Goal: Task Accomplishment & Management: Manage account settings

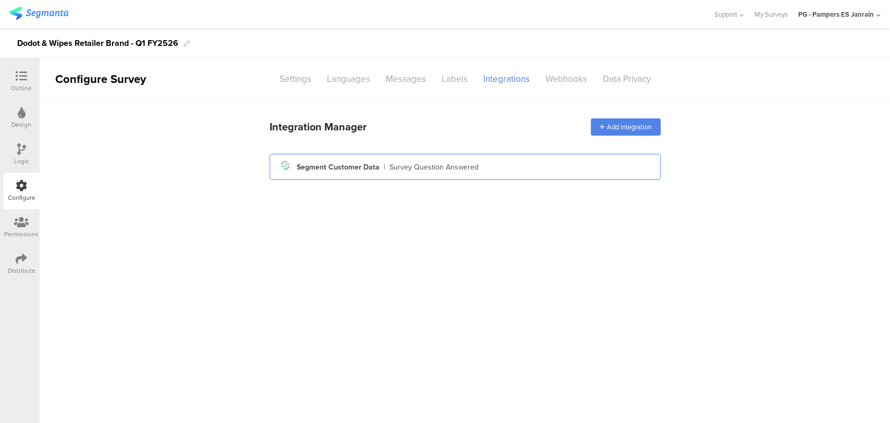
click at [437, 168] on div "Survey Question Answered" at bounding box center [434, 167] width 89 height 11
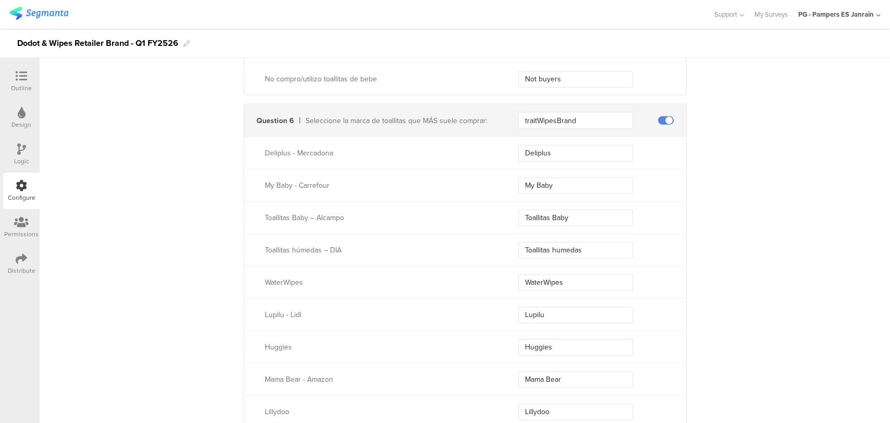
scroll to position [2170, 0]
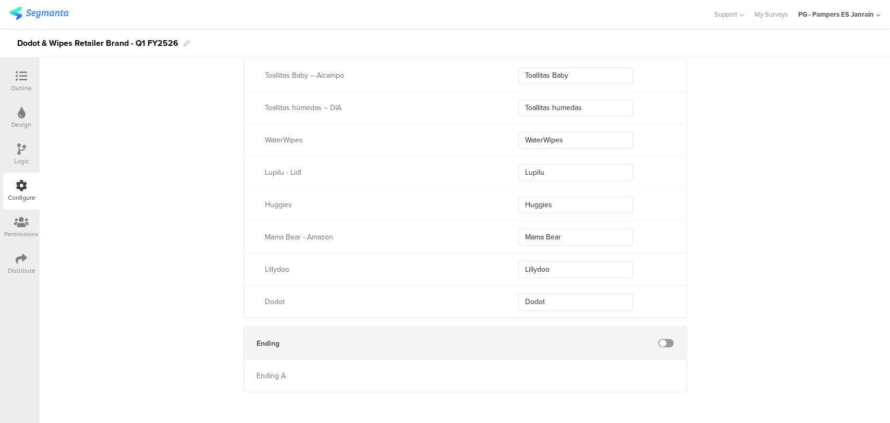
click at [15, 80] on div at bounding box center [21, 76] width 21 height 13
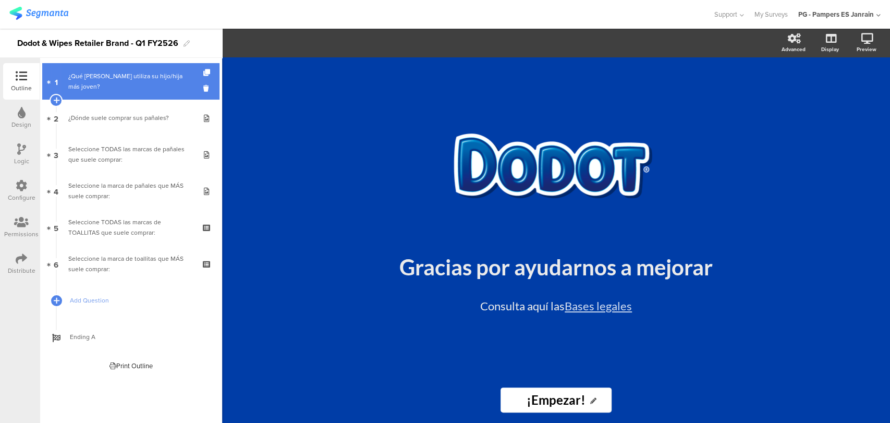
click at [129, 78] on div "¿Qué talla de pañales utiliza su hijo/hija más joven?" at bounding box center [130, 81] width 125 height 21
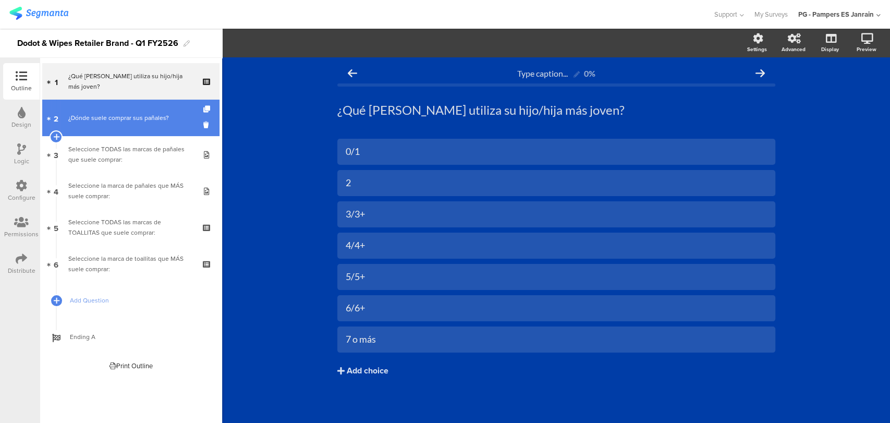
click at [133, 117] on div "¿Dónde suele comprar sus pañales?" at bounding box center [130, 118] width 125 height 10
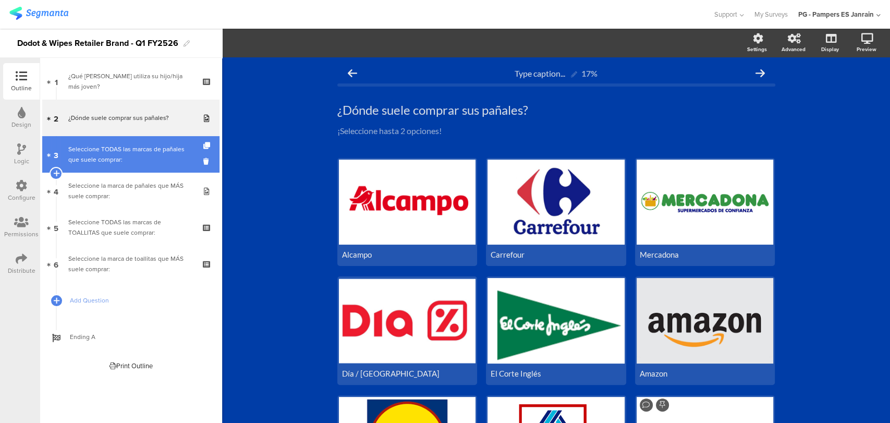
click at [139, 155] on div "Seleccione TODAS las marcas de pañales que suele comprar:" at bounding box center [130, 154] width 125 height 21
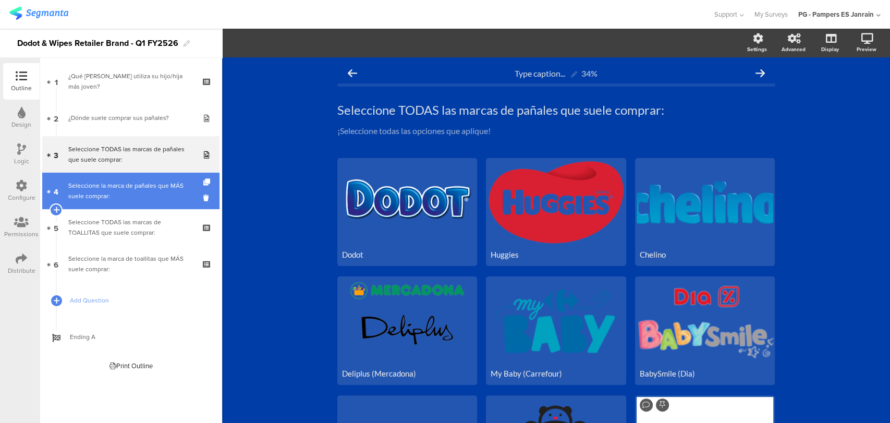
click at [144, 192] on div "Seleccione la marca de pañales que MÁS suele comprar:" at bounding box center [130, 190] width 125 height 21
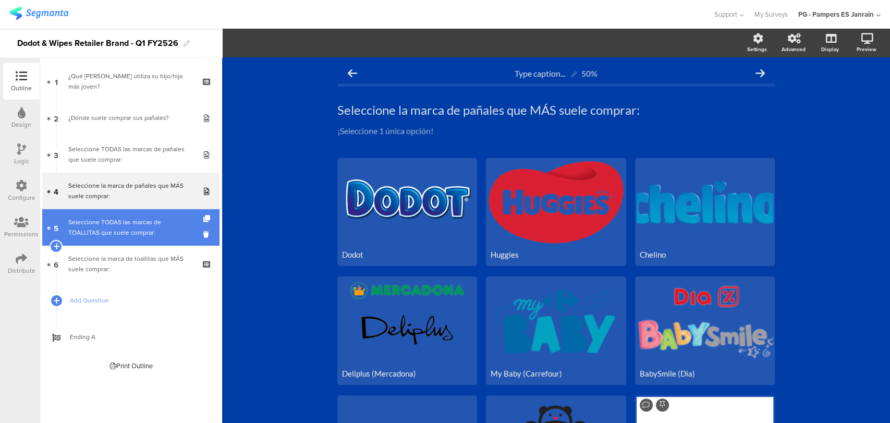
click at [148, 218] on div "Seleccione TODAS las marcas de TOALLITAS que suele comprar:" at bounding box center [130, 227] width 125 height 21
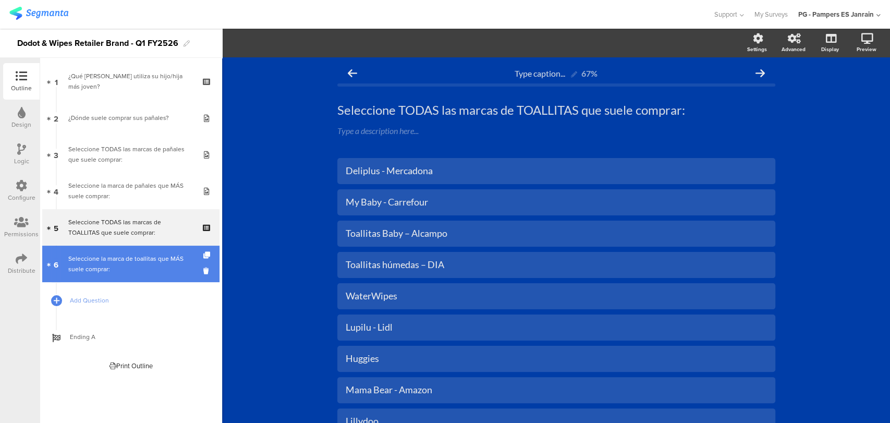
click at [136, 256] on div "Seleccione la marca de toallitas que MÁS suele comprar:" at bounding box center [130, 263] width 125 height 21
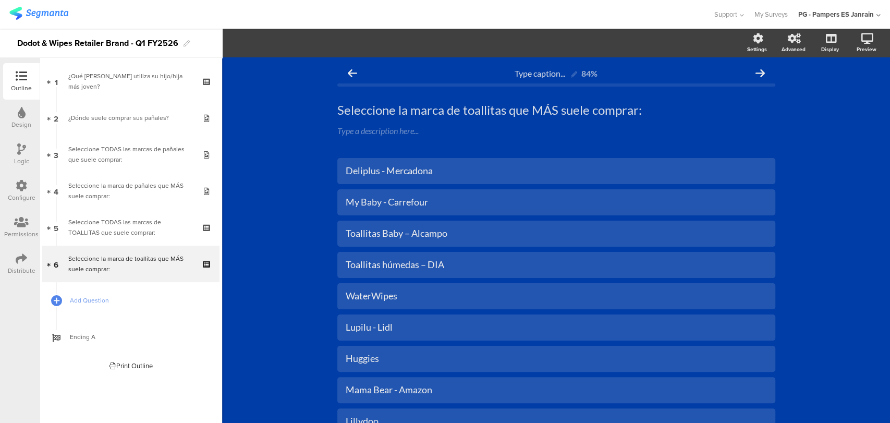
click at [18, 124] on div "Design" at bounding box center [21, 124] width 20 height 9
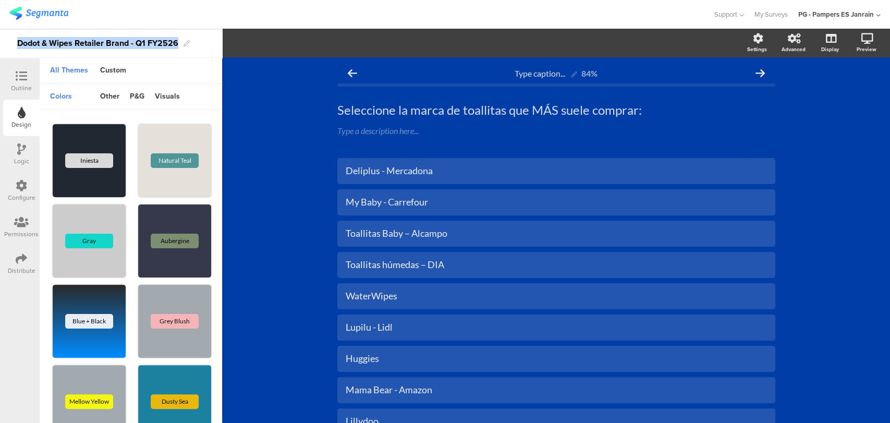
drag, startPoint x: 14, startPoint y: 38, endPoint x: 219, endPoint y: 48, distance: 205.7
click at [219, 48] on div "Dodot & Wipes Retailer Brand - Q1 FY2526" at bounding box center [111, 43] width 222 height 29
copy div "Dodot & Wipes Retailer Brand - Q1 FY2526"
click at [261, 72] on div "Type caption... 84% Seleccione la marca de toallitas que MÁS suele comprar: Sel…" at bounding box center [556, 297] width 668 height 481
drag, startPoint x: 865, startPoint y: 14, endPoint x: 842, endPoint y: 9, distance: 22.9
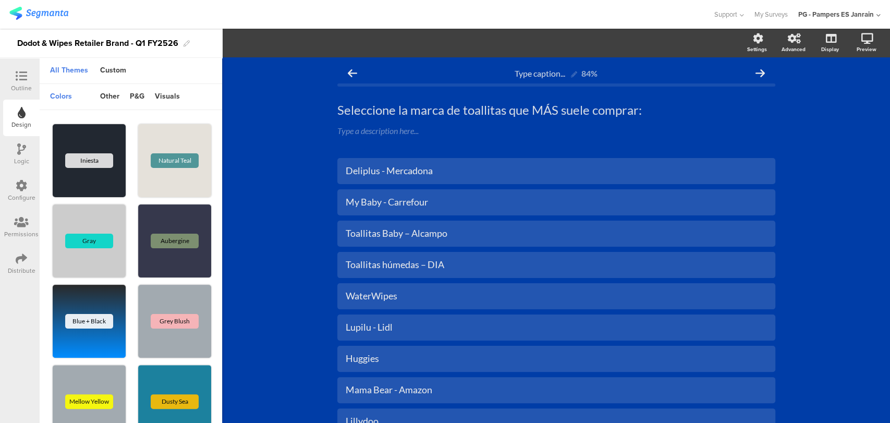
click at [842, 9] on div "PG - Pampers ES Janrain" at bounding box center [839, 14] width 82 height 29
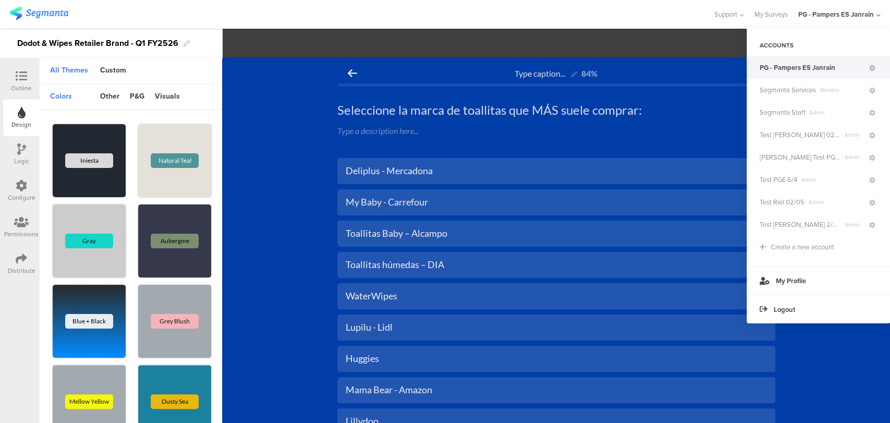
drag, startPoint x: 815, startPoint y: 71, endPoint x: 287, endPoint y: 49, distance: 528.2
click at [287, 49] on section "Settings Advanced Display Preview" at bounding box center [556, 43] width 668 height 29
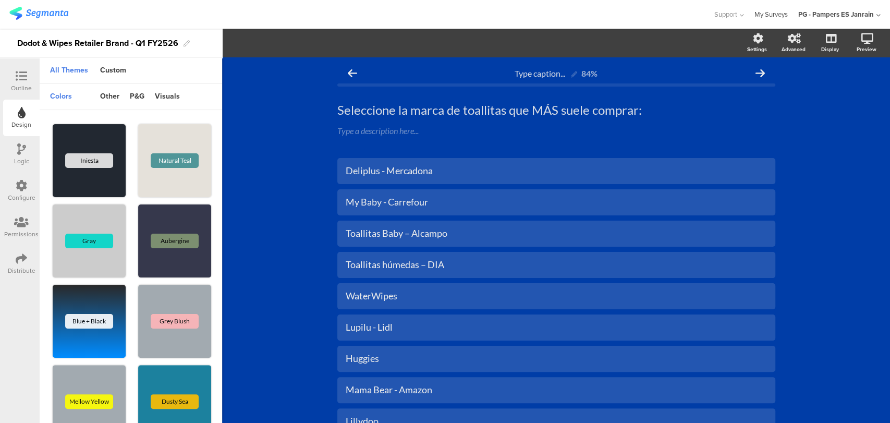
click at [781, 13] on link "My Surveys" at bounding box center [770, 14] width 33 height 29
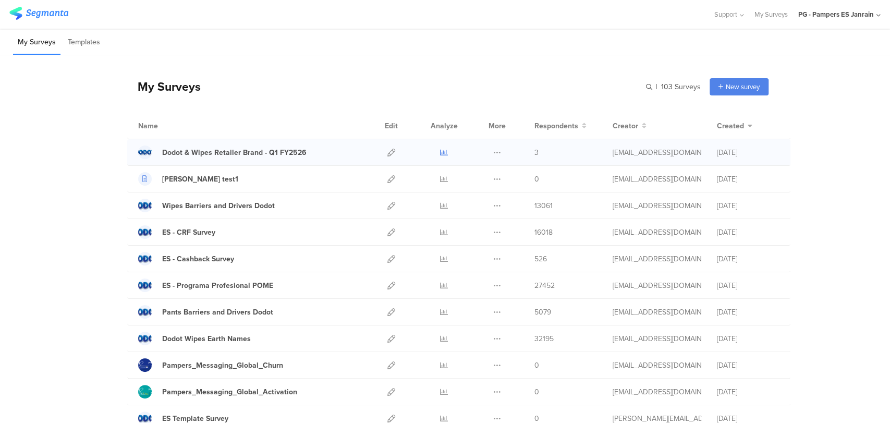
click at [440, 154] on icon at bounding box center [444, 153] width 8 height 8
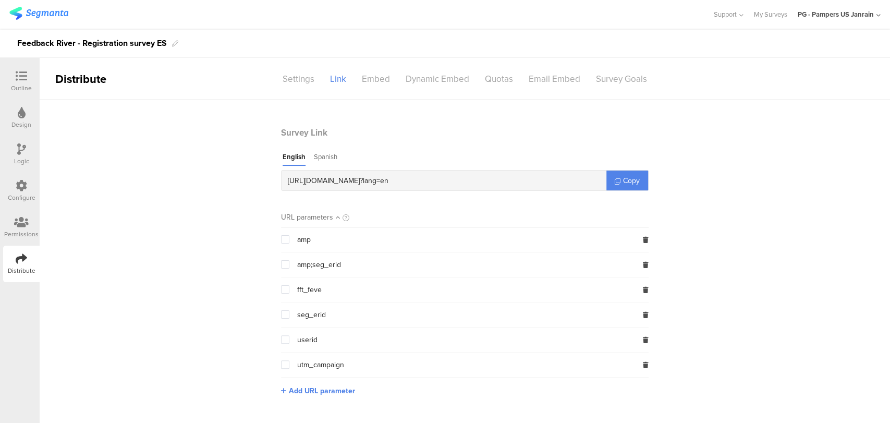
click at [28, 76] on div at bounding box center [21, 76] width 21 height 13
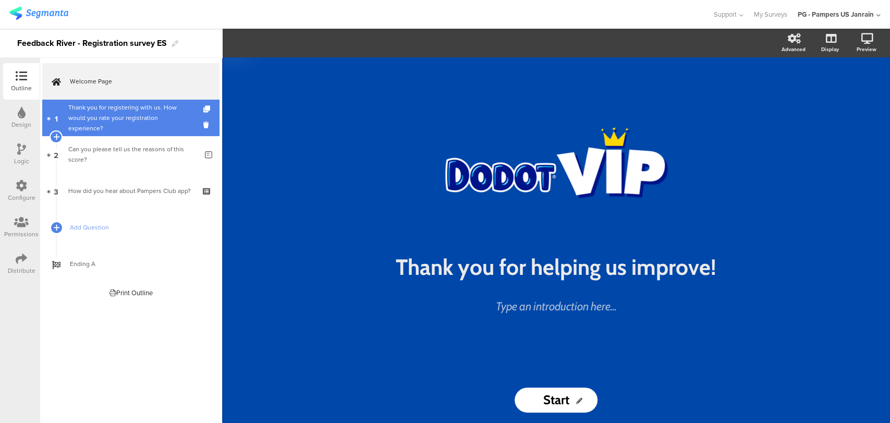
click at [127, 129] on link "1 Thank you for registering with us. How would you rate your registration exper…" at bounding box center [130, 118] width 177 height 36
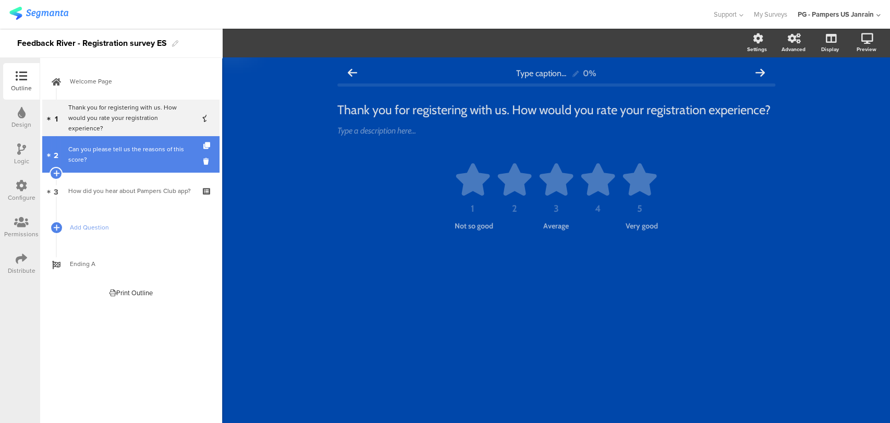
click at [131, 158] on div "Can you please tell us the reasons of this score?" at bounding box center [132, 154] width 129 height 21
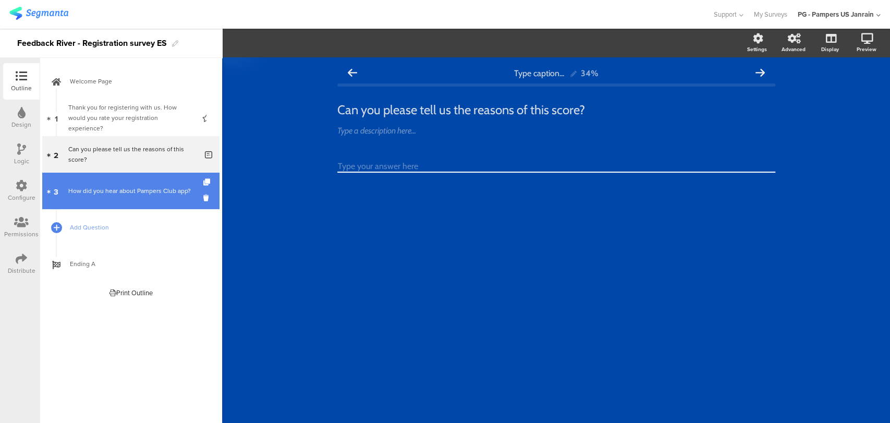
click at [126, 195] on div "How did you hear about Pampers Club app?" at bounding box center [130, 191] width 125 height 10
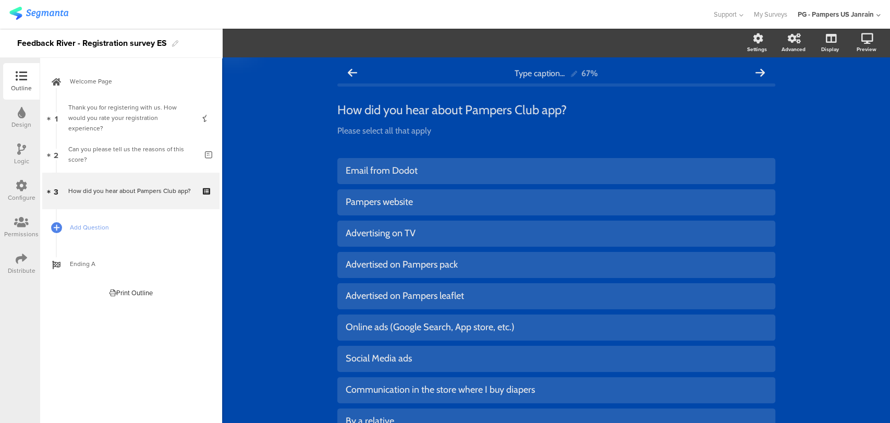
click at [875, 10] on div "PG - Pampers US Janrain" at bounding box center [839, 14] width 83 height 29
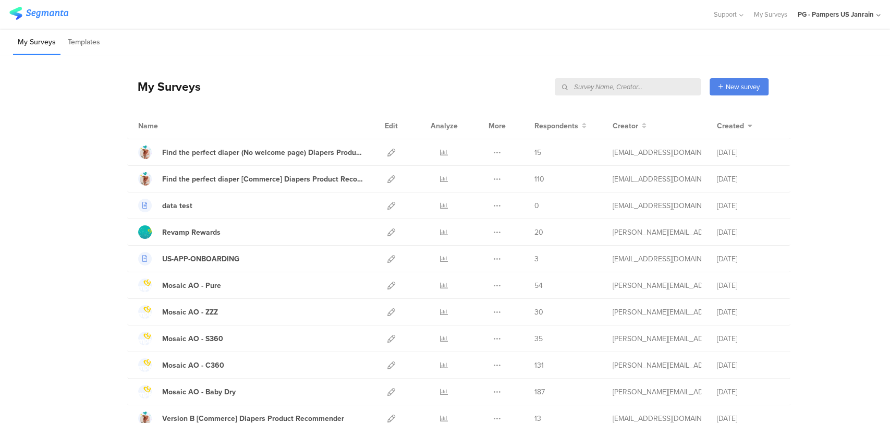
click at [665, 84] on input "text" at bounding box center [628, 86] width 146 height 17
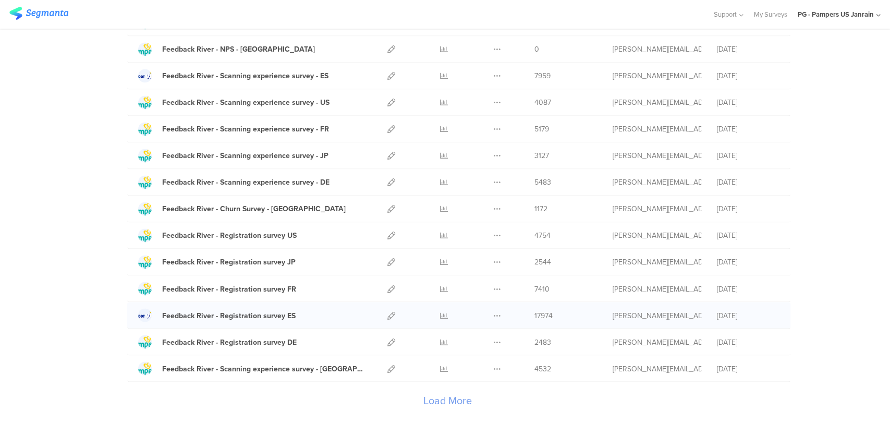
scroll to position [1094, 0]
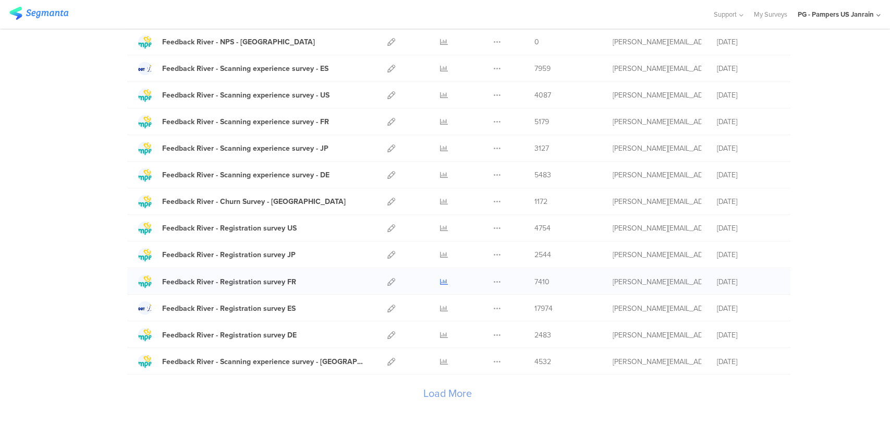
click at [442, 279] on icon at bounding box center [444, 281] width 8 height 8
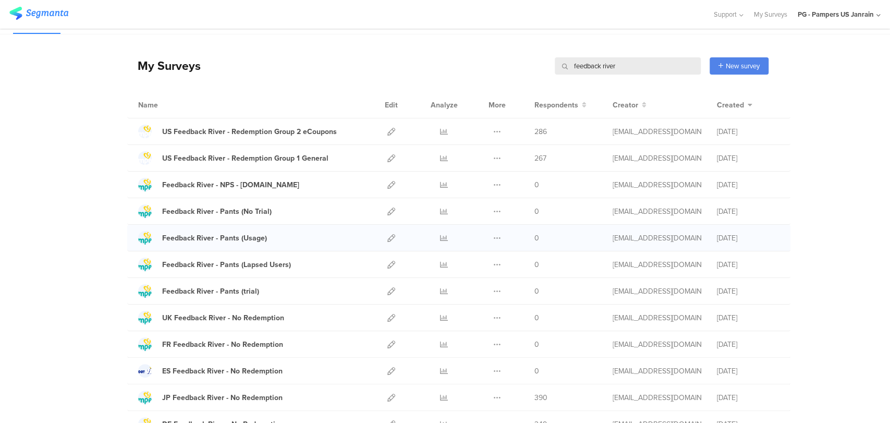
scroll to position [0, 0]
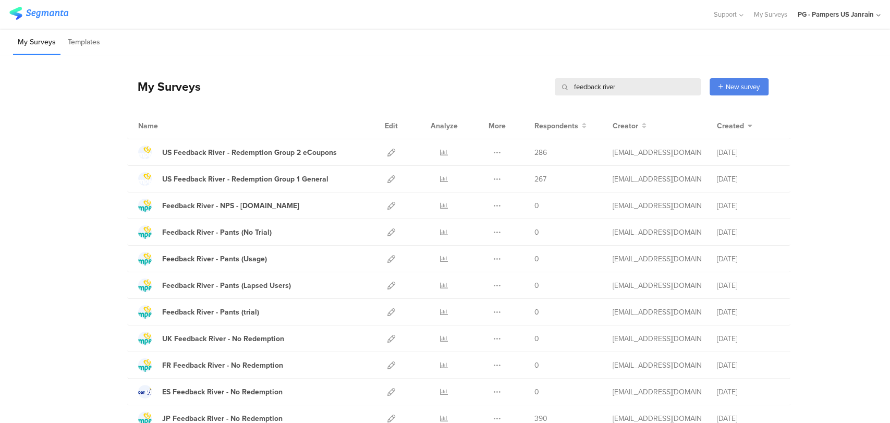
click at [627, 84] on input "feedback river" at bounding box center [628, 86] width 146 height 17
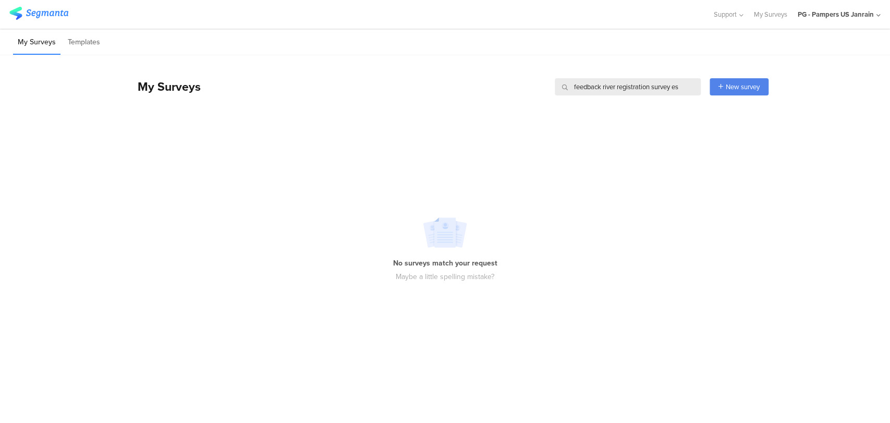
click at [617, 88] on input "feedback river registration survey es" at bounding box center [628, 86] width 146 height 17
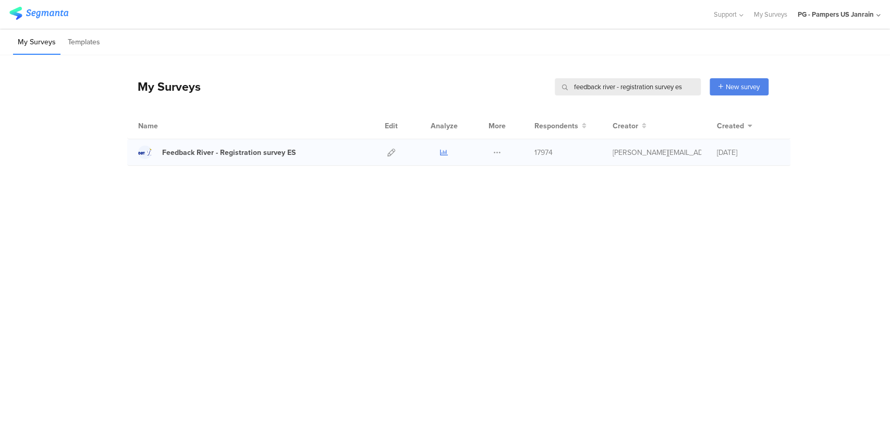
type input "feedback river - registration survey es"
click at [444, 151] on icon at bounding box center [444, 153] width 8 height 8
drag, startPoint x: 688, startPoint y: 84, endPoint x: 426, endPoint y: 93, distance: 262.4
click at [426, 93] on div "My Surveys feedback river - registration survey es feedback river - registratio…" at bounding box center [447, 87] width 641 height 42
paste input "Dodot & Wipes Retailer Brand - Q1 FY2526"
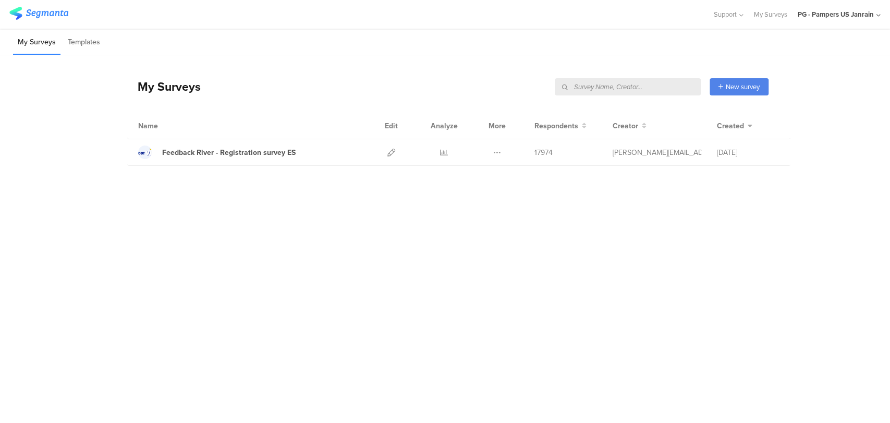
type input "Dodot & Wipes Retailer Brand - Q1 FY2526"
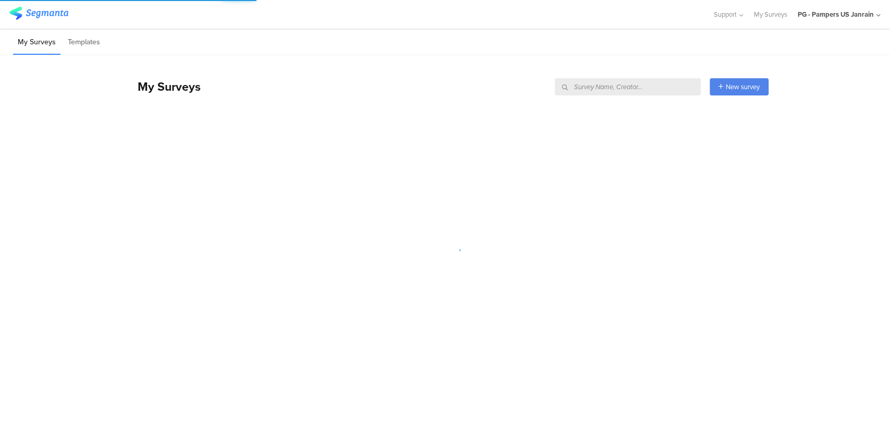
click at [592, 91] on input "text" at bounding box center [628, 86] width 146 height 17
paste input "Dodot & Wipes Retailer Brand - Q1 FY2526"
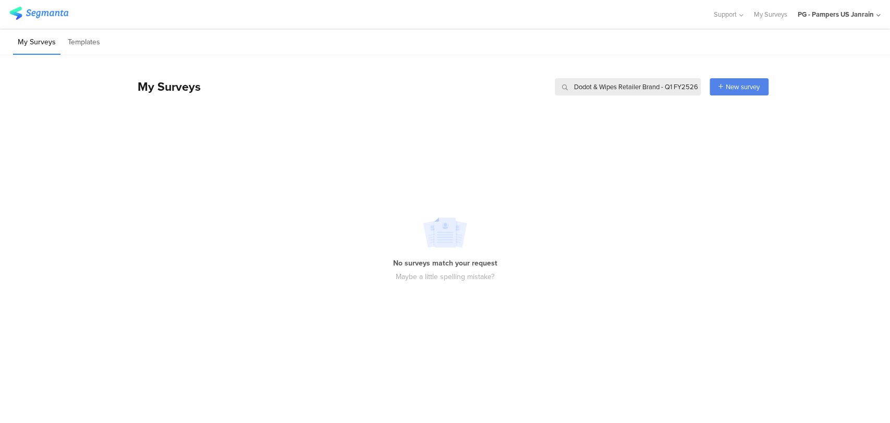
click at [630, 86] on input "Dodot & Wipes Retailer Brand - Q1 FY2526" at bounding box center [628, 86] width 146 height 17
type input "Dodot & Wipes Retailer Brand - Q1 FY2526"
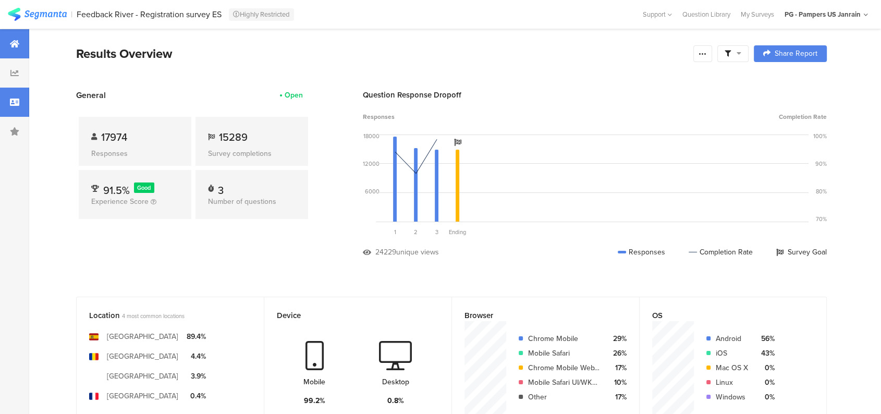
click at [23, 97] on div at bounding box center [14, 102] width 29 height 29
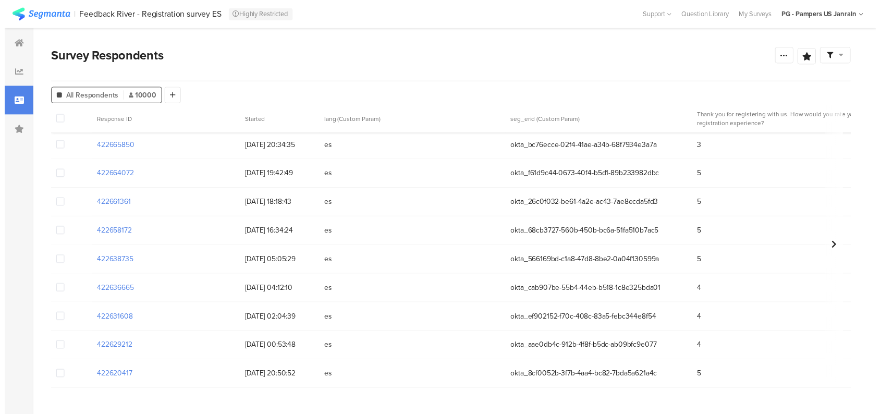
scroll to position [521, 0]
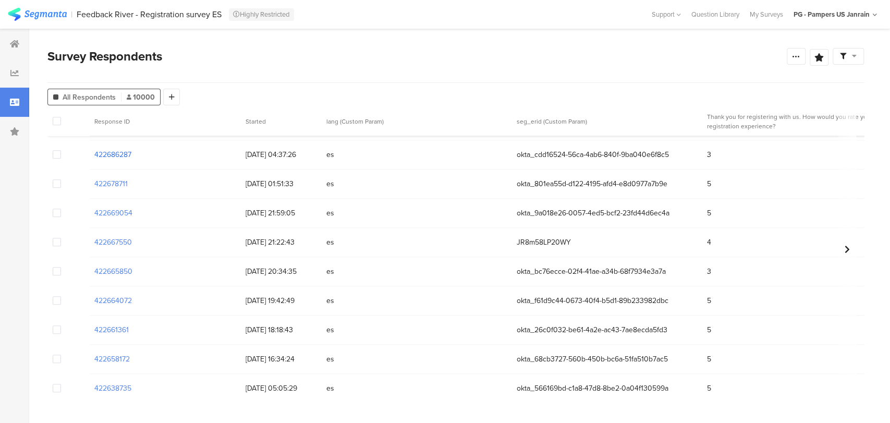
click at [108, 154] on section "422686287" at bounding box center [112, 154] width 37 height 11
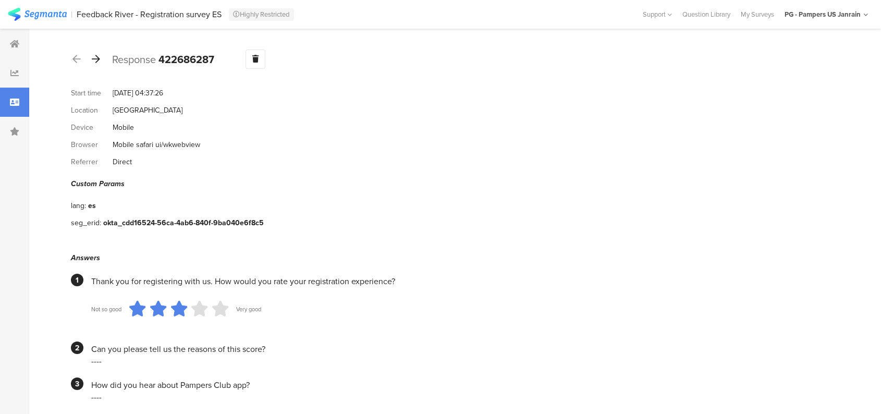
click at [94, 58] on icon at bounding box center [96, 58] width 8 height 9
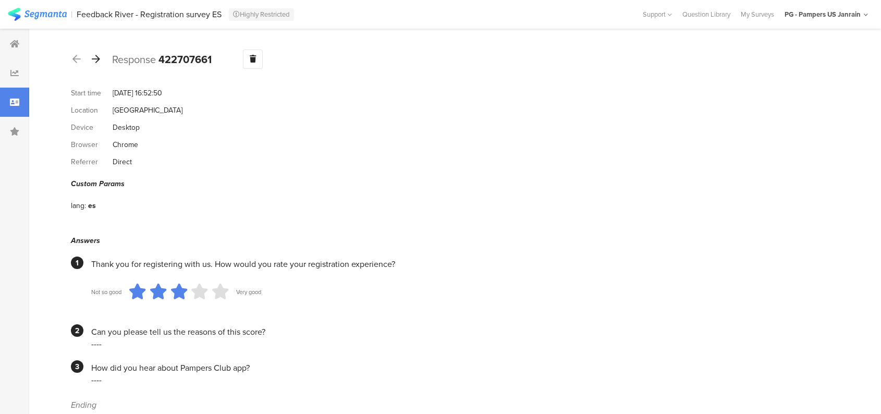
click at [94, 58] on icon at bounding box center [96, 58] width 8 height 9
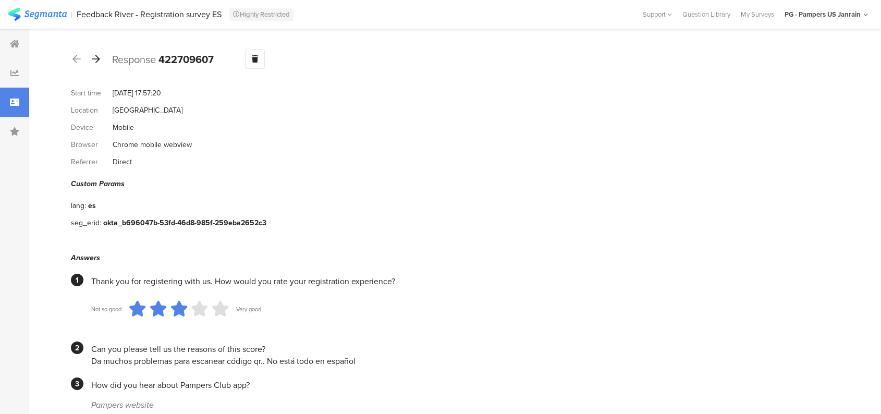
click at [94, 58] on icon at bounding box center [96, 58] width 8 height 9
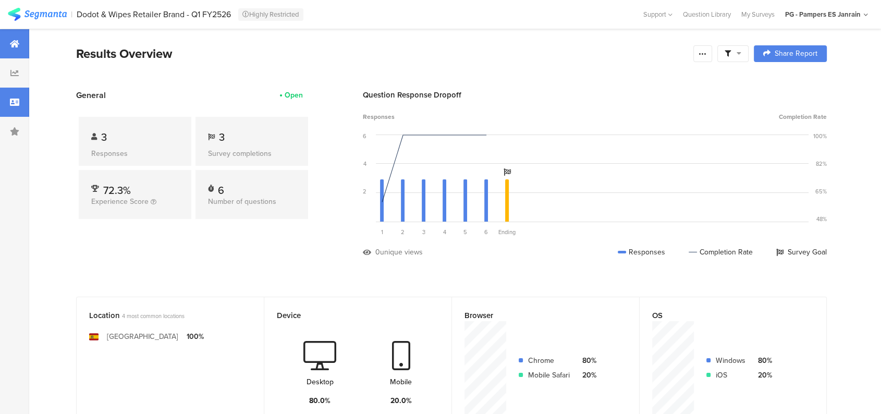
click at [18, 98] on icon at bounding box center [14, 102] width 9 height 8
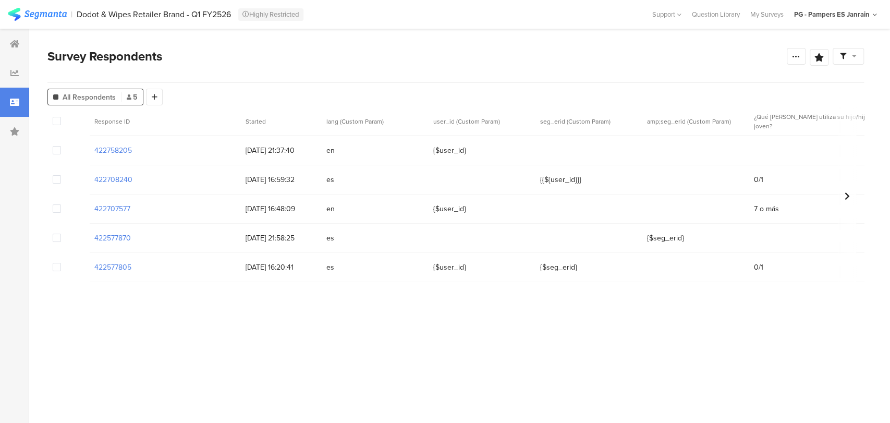
click at [873, 19] on div "PG - Pampers ES Janrain" at bounding box center [835, 14] width 83 height 16
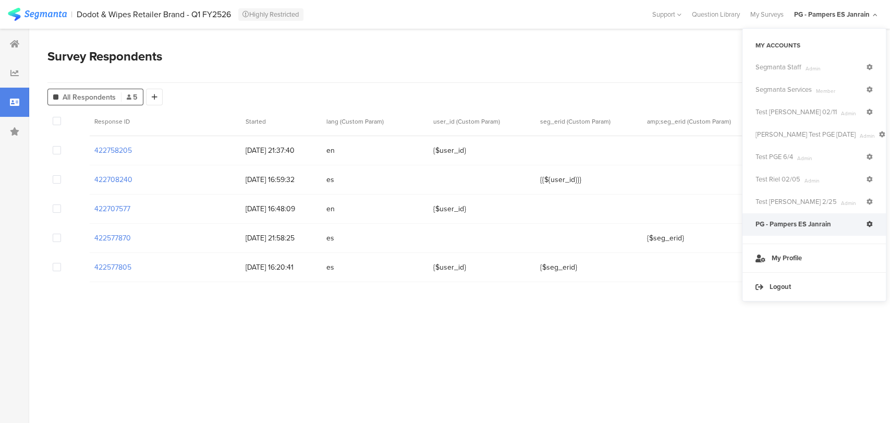
click at [878, 21] on section "PG - Pampers ES Janrain" at bounding box center [835, 14] width 93 height 29
